Goal: Task Accomplishment & Management: Complete application form

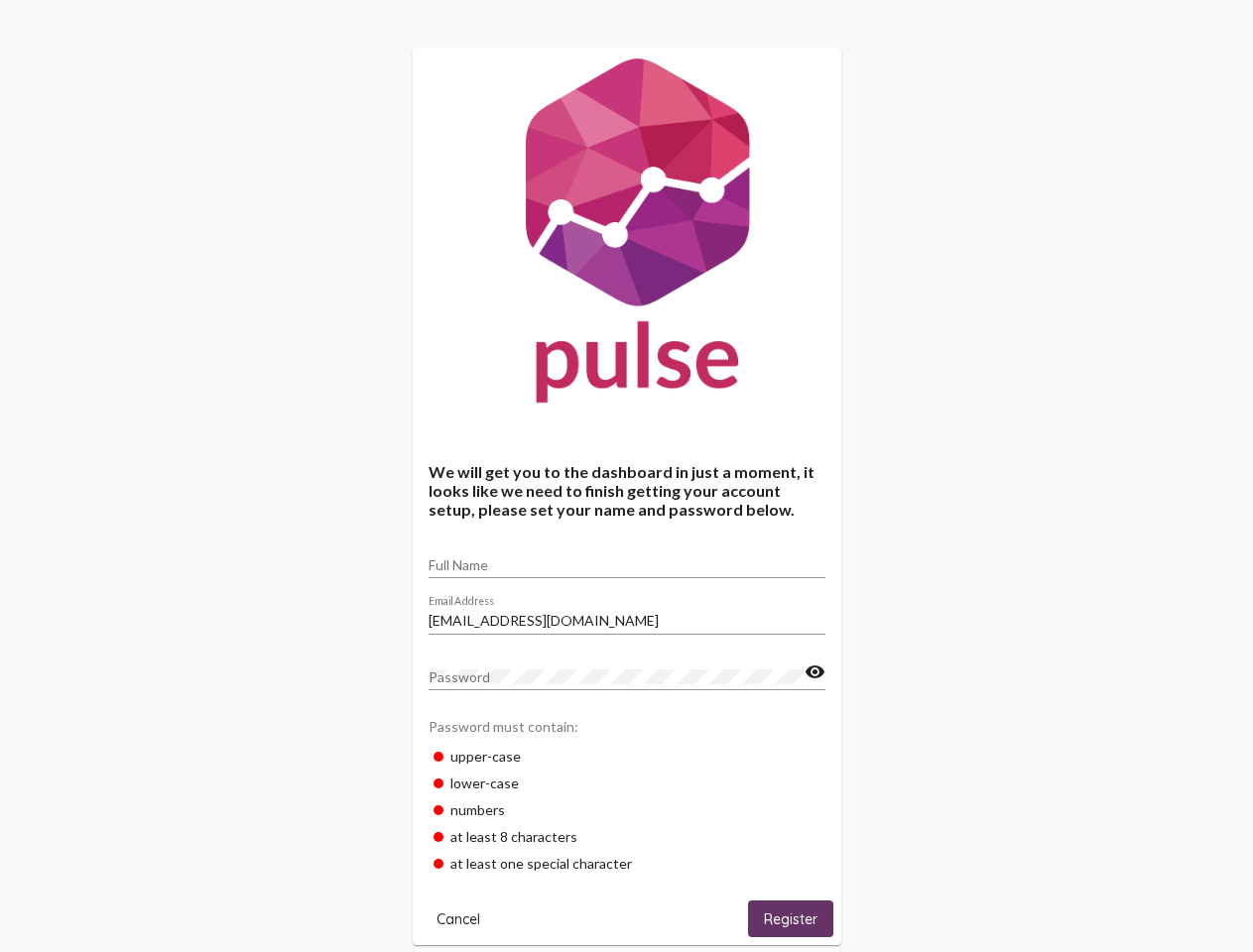
click at [627, 558] on input "Full Name" at bounding box center [626, 565] width 396 height 16
click at [627, 615] on input "[EMAIL_ADDRESS][DOMAIN_NAME]" at bounding box center [626, 621] width 396 height 16
click at [815, 673] on mat-icon "visibility" at bounding box center [815, 673] width 21 height 24
click at [458, 918] on span "Cancel" at bounding box center [458, 919] width 44 height 18
click at [791, 918] on span "Register" at bounding box center [791, 919] width 54 height 18
